Goal: Complete application form: Complete application form

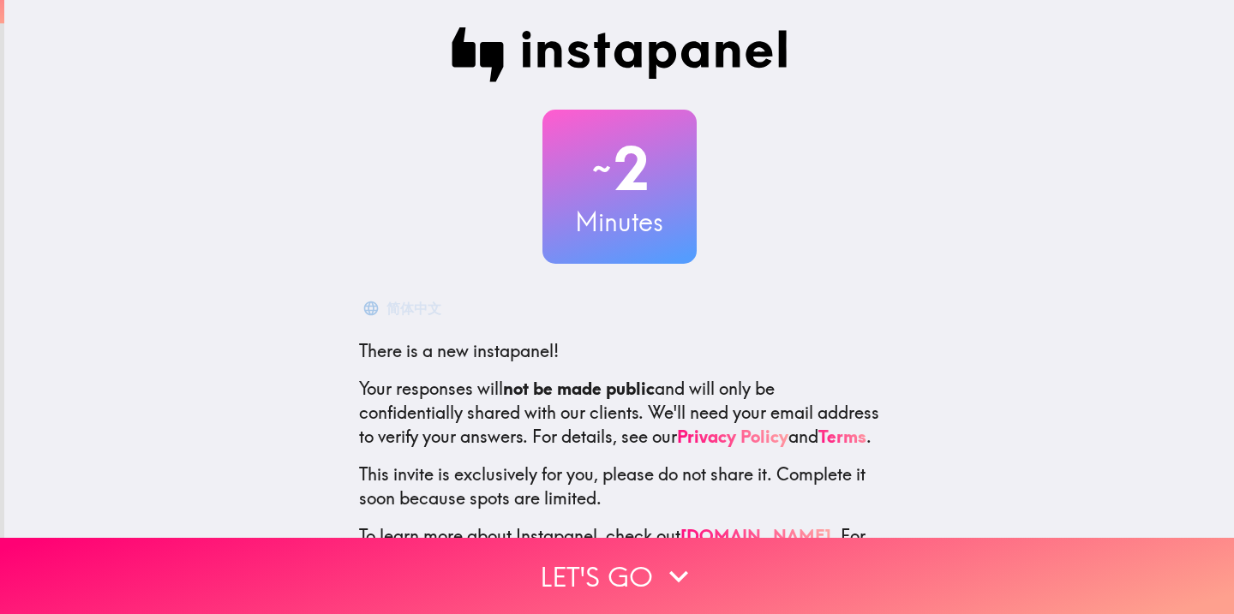
scroll to position [86, 0]
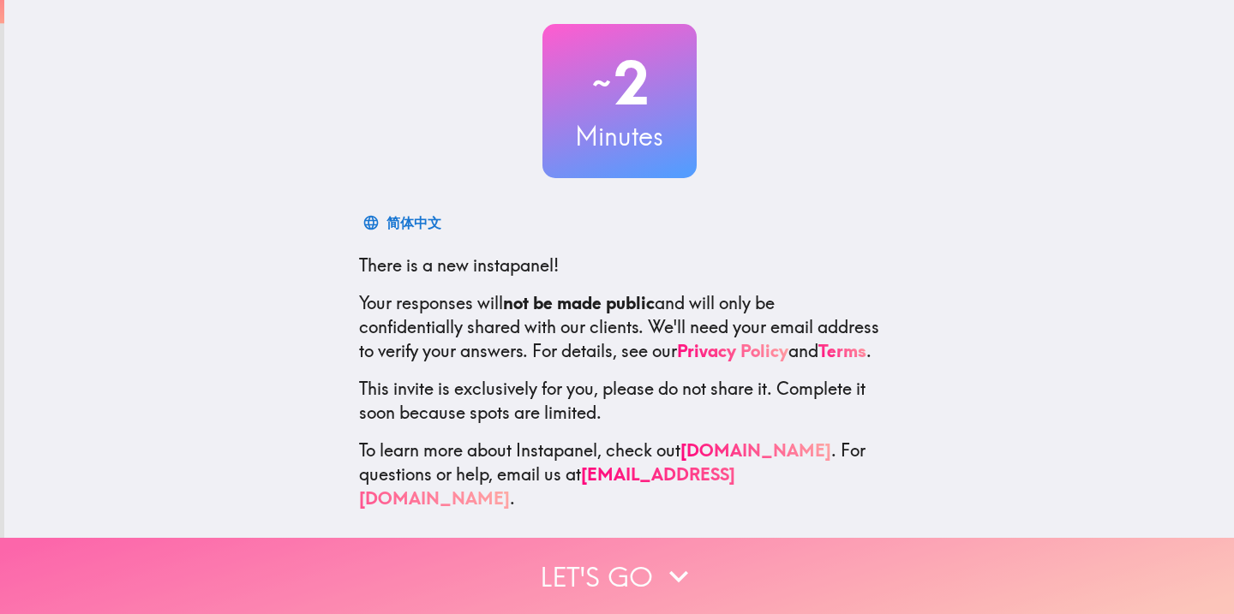
click at [628, 548] on button "Let's go" at bounding box center [617, 576] width 1234 height 76
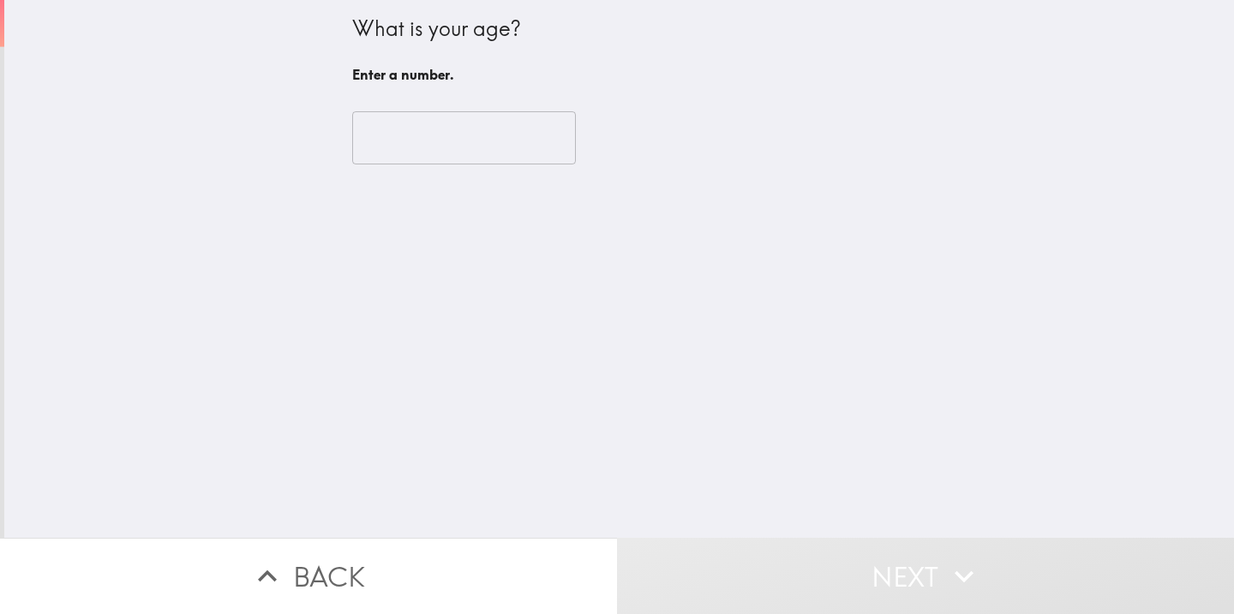
click at [411, 119] on input "number" at bounding box center [464, 137] width 224 height 53
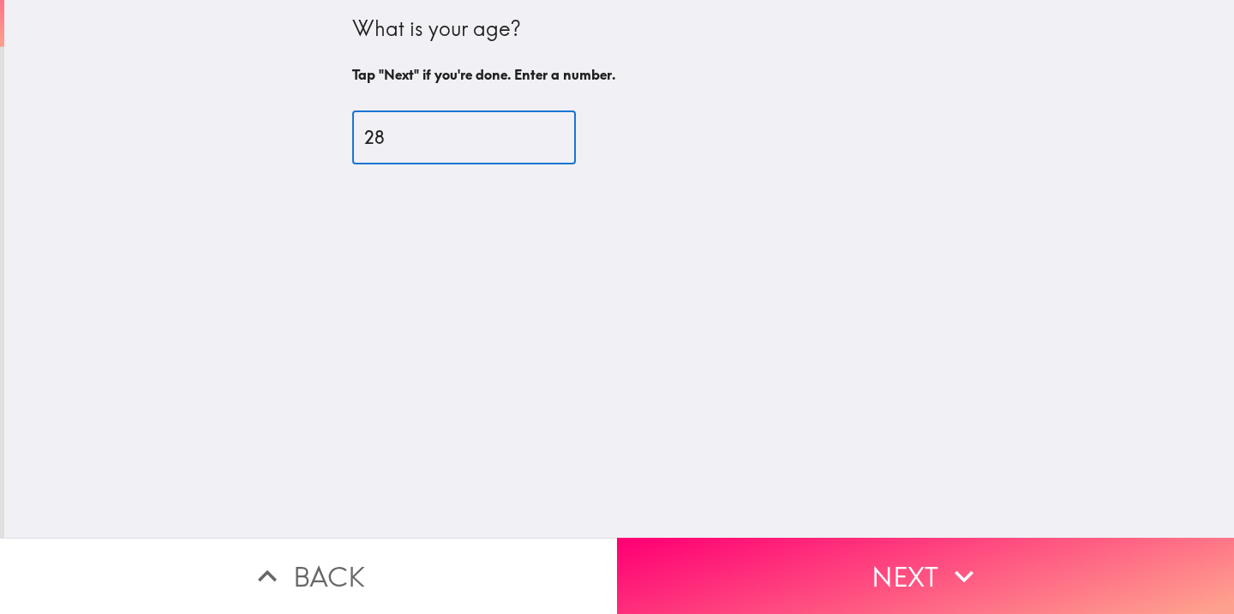
type input "28"
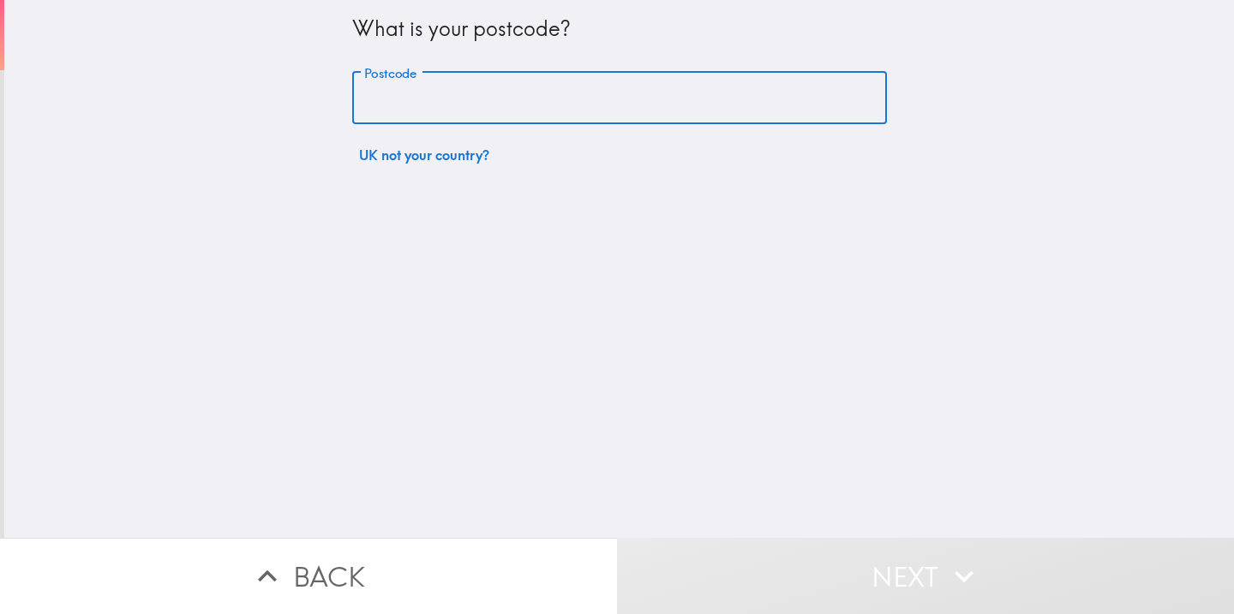
click at [435, 105] on input "Postcode" at bounding box center [619, 98] width 535 height 53
type input "SE4 2NU"
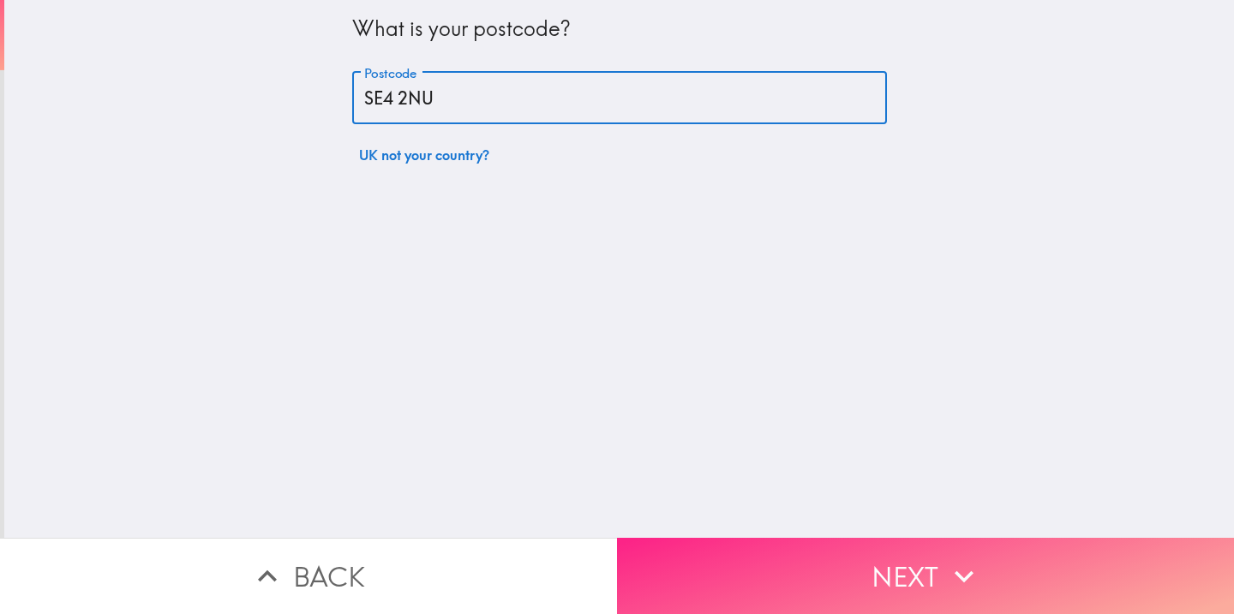
click at [834, 571] on button "Next" at bounding box center [925, 576] width 617 height 76
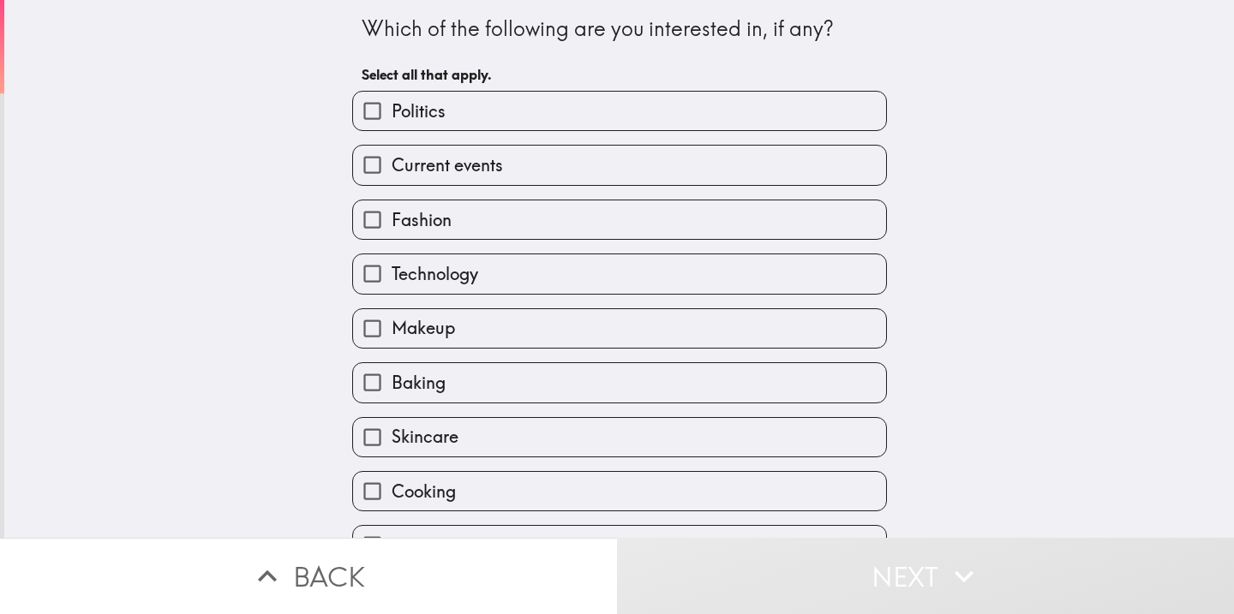
click at [638, 125] on label "Politics" at bounding box center [619, 111] width 533 height 39
click at [392, 125] on input "Politics" at bounding box center [372, 111] width 39 height 39
checkbox input "true"
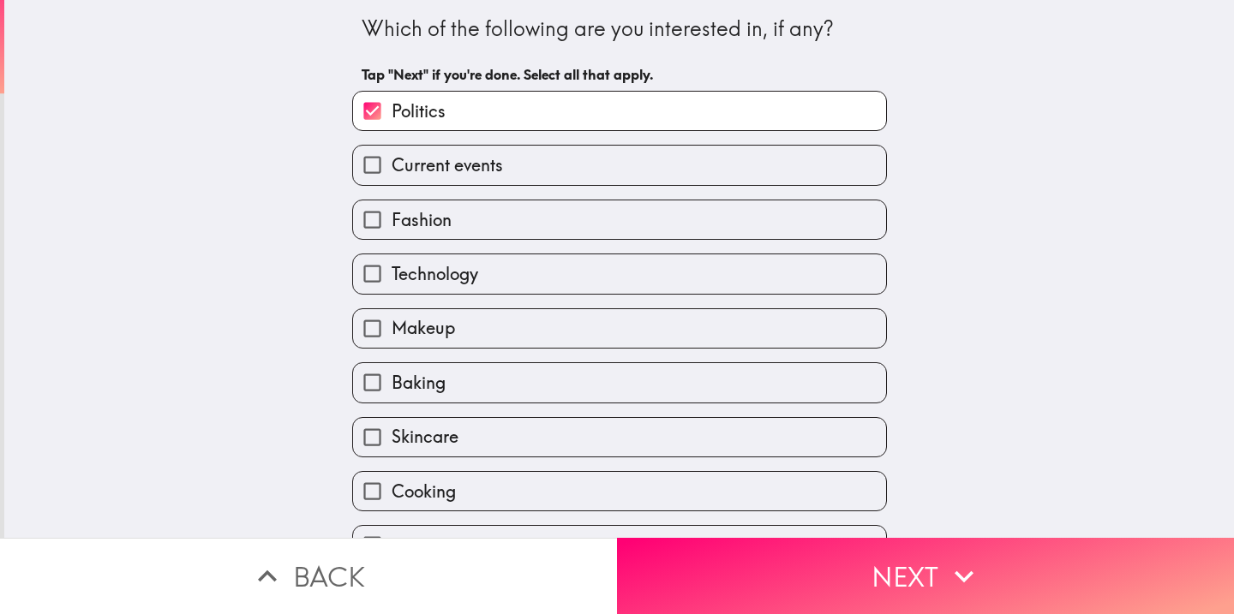
click at [581, 168] on label "Current events" at bounding box center [619, 165] width 533 height 39
click at [392, 168] on input "Current events" at bounding box center [372, 165] width 39 height 39
checkbox input "true"
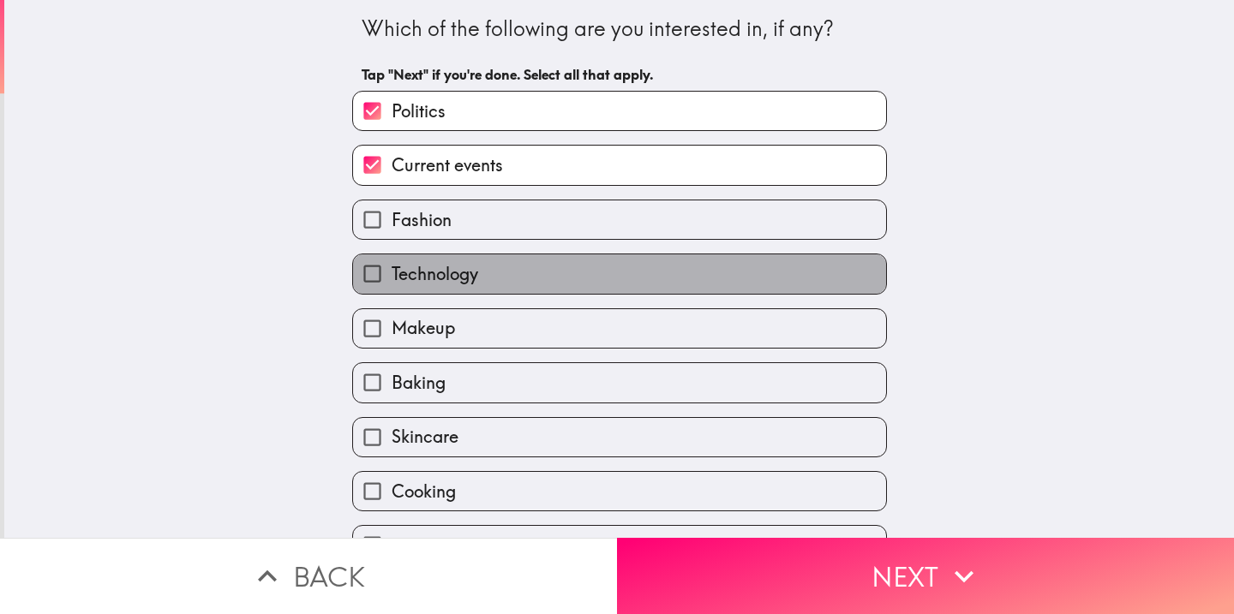
click at [514, 267] on label "Technology" at bounding box center [619, 274] width 533 height 39
click at [392, 267] on input "Technology" at bounding box center [372, 274] width 39 height 39
checkbox input "true"
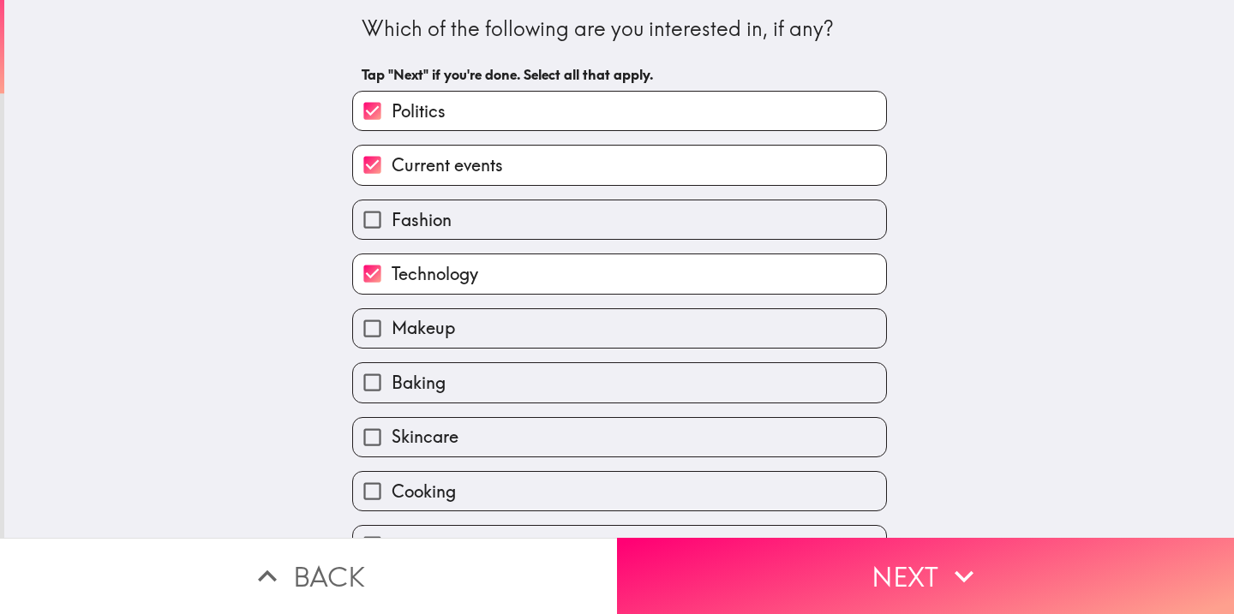
click at [473, 376] on label "Baking" at bounding box center [619, 382] width 533 height 39
click at [392, 376] on input "Baking" at bounding box center [372, 382] width 39 height 39
checkbox input "true"
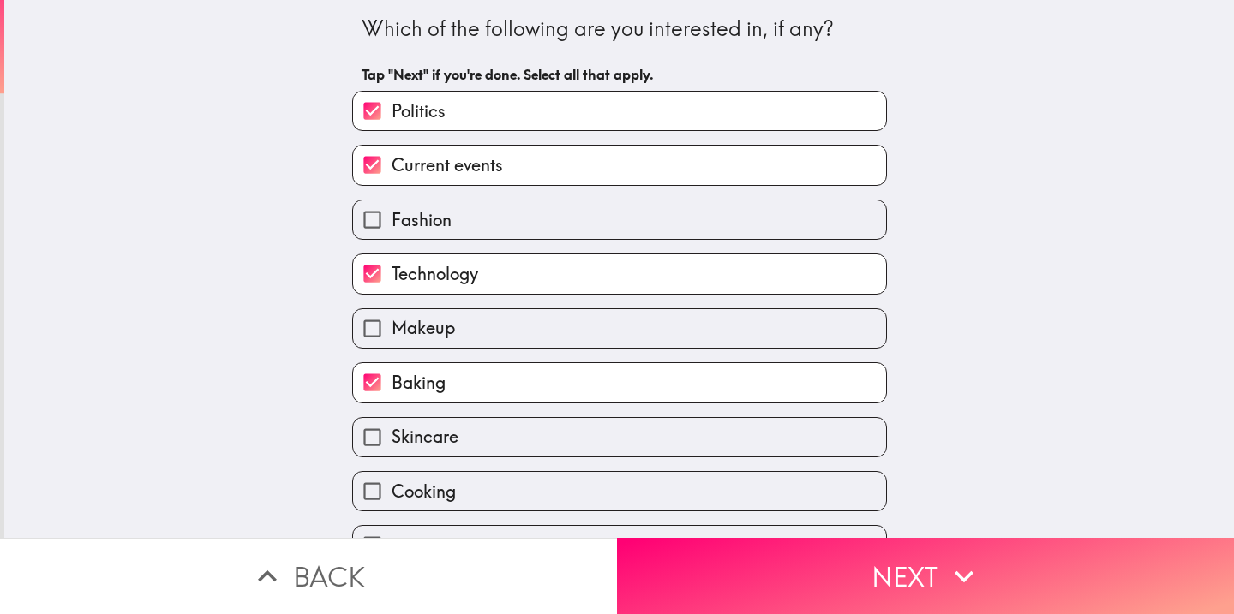
click at [457, 437] on span "Skincare" at bounding box center [425, 437] width 67 height 24
click at [392, 437] on input "Skincare" at bounding box center [372, 437] width 39 height 39
checkbox input "true"
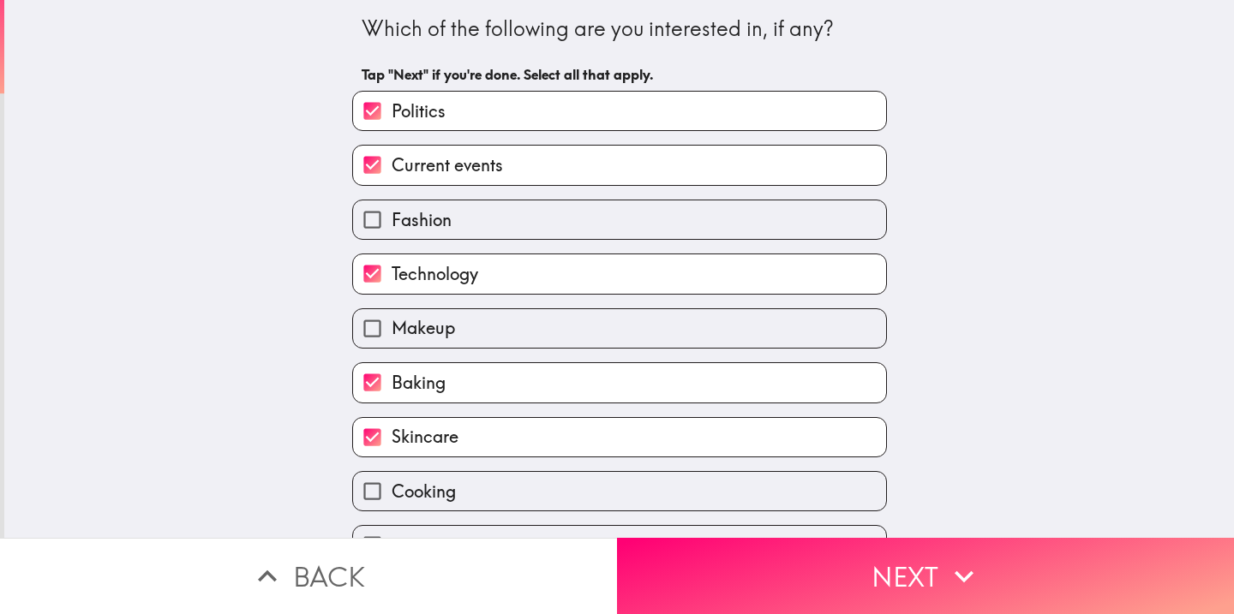
scroll to position [28, 0]
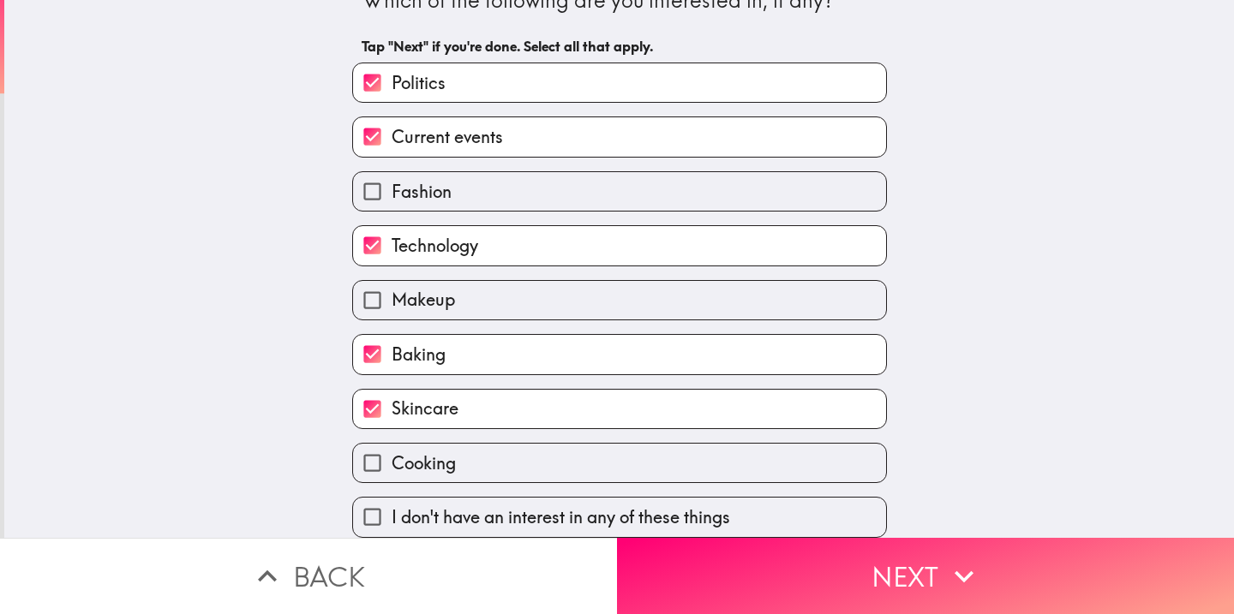
click at [476, 201] on label "Fashion" at bounding box center [619, 191] width 533 height 39
click at [392, 201] on input "Fashion" at bounding box center [372, 191] width 39 height 39
checkbox input "true"
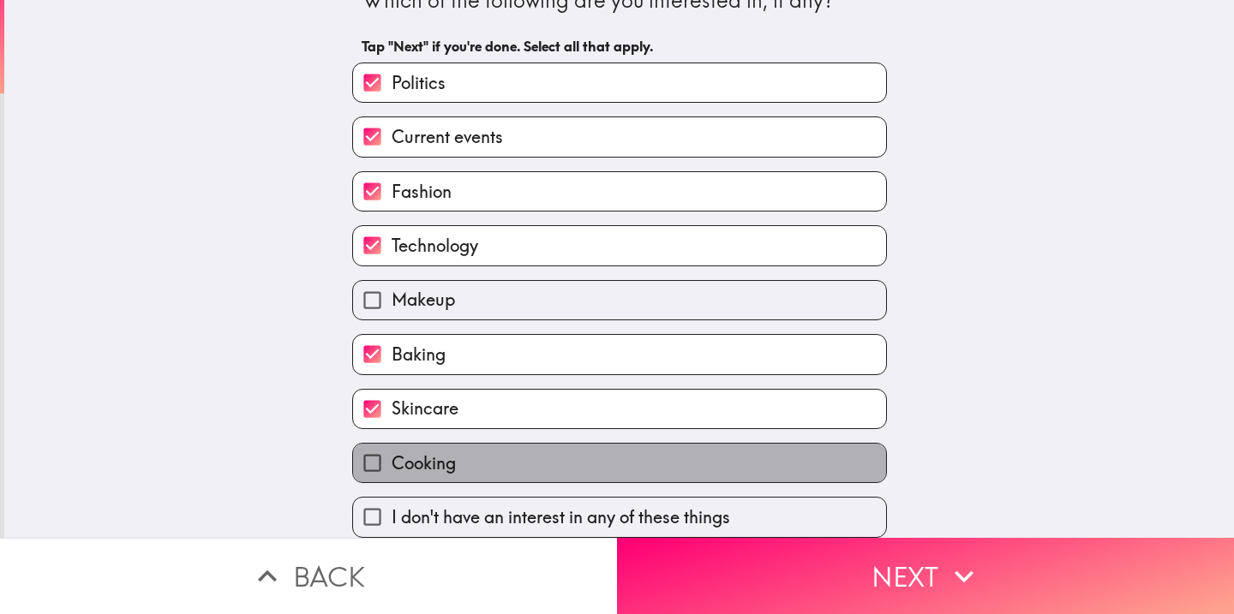
click at [566, 461] on label "Cooking" at bounding box center [619, 463] width 533 height 39
click at [392, 461] on input "Cooking" at bounding box center [372, 463] width 39 height 39
checkbox input "true"
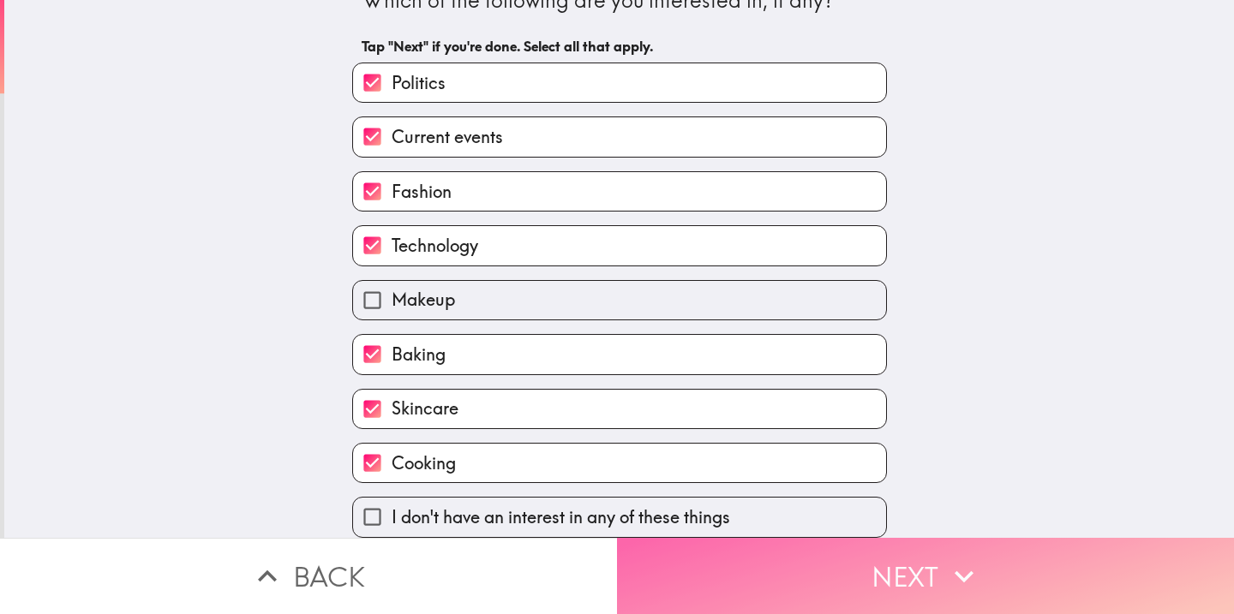
click at [727, 578] on button "Next" at bounding box center [925, 576] width 617 height 76
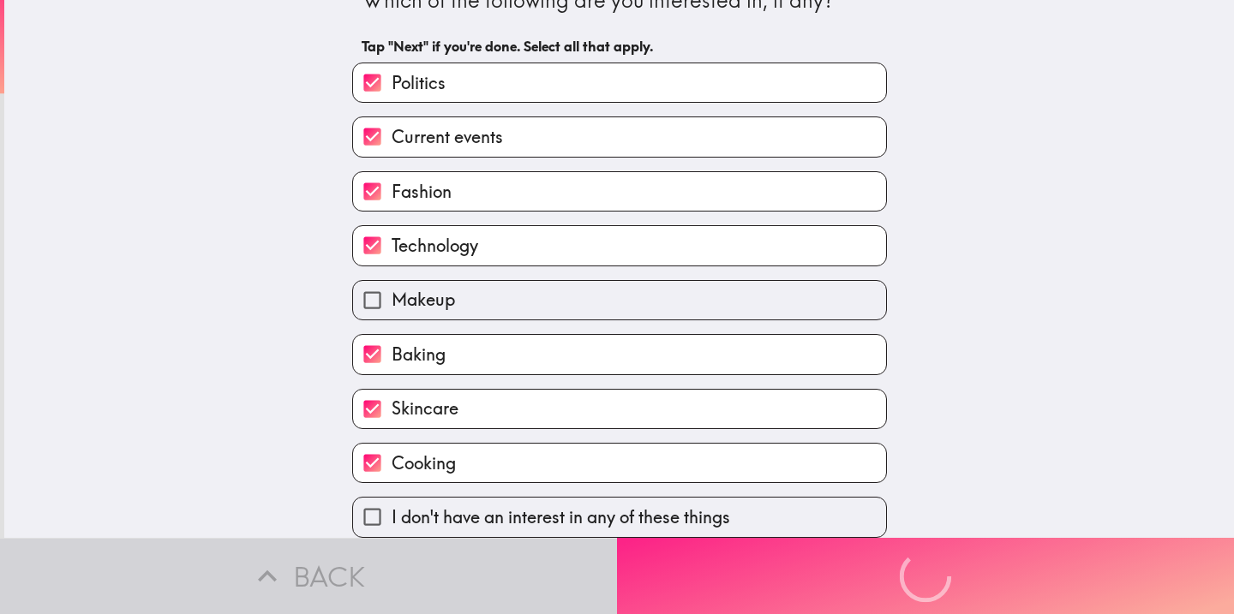
scroll to position [0, 0]
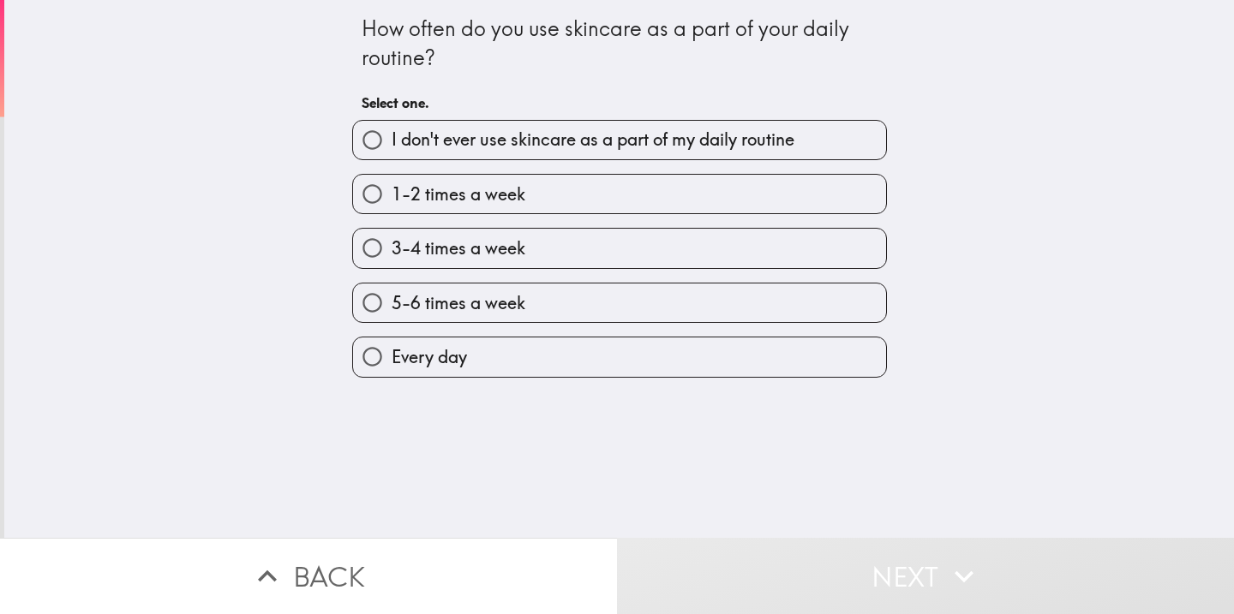
click at [519, 208] on label "1-2 times a week" at bounding box center [619, 194] width 533 height 39
click at [392, 208] on input "1-2 times a week" at bounding box center [372, 194] width 39 height 39
radio input "true"
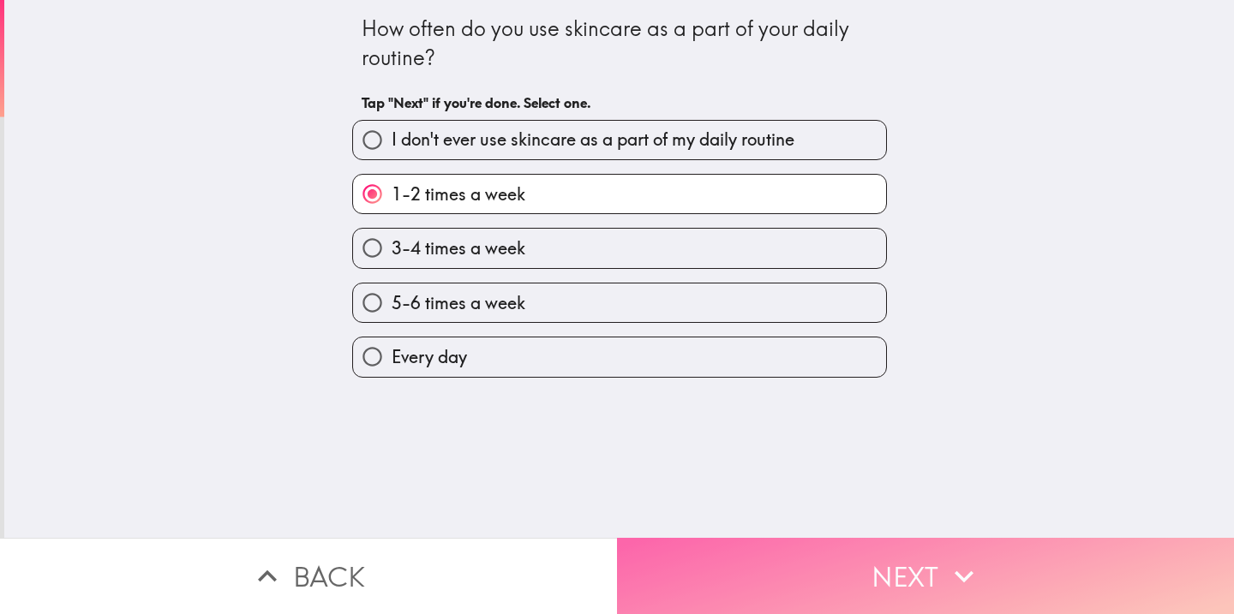
click at [734, 550] on button "Next" at bounding box center [925, 576] width 617 height 76
